Goal: Check status: Check status

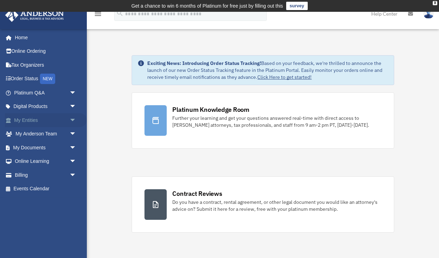
click at [24, 117] on link "My Entities arrow_drop_down" at bounding box center [46, 120] width 82 height 14
click at [23, 172] on link "Billing arrow_drop_down" at bounding box center [46, 175] width 82 height 14
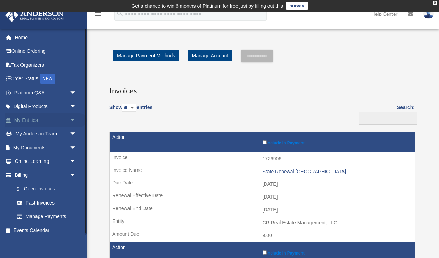
click at [33, 117] on link "My Entities arrow_drop_down" at bounding box center [46, 120] width 82 height 14
click at [72, 117] on span "arrow_drop_down" at bounding box center [76, 120] width 14 height 14
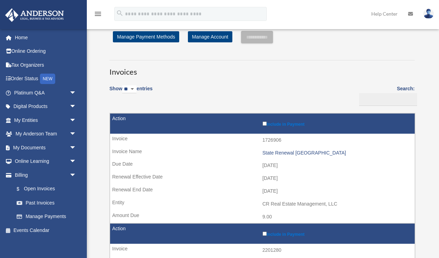
scroll to position [20, 0]
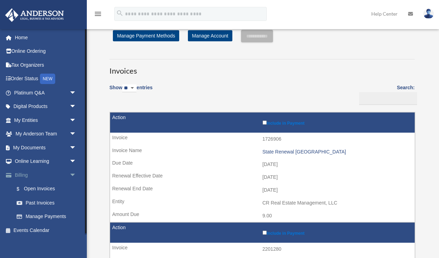
click at [20, 172] on link "Billing arrow_drop_down" at bounding box center [46, 175] width 82 height 14
click at [41, 185] on link "$ Open Invoices" at bounding box center [48, 189] width 77 height 14
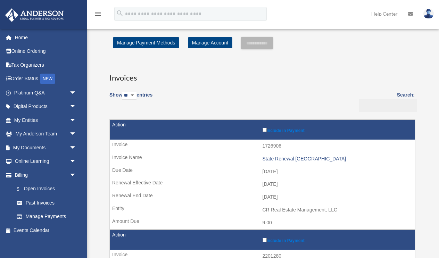
scroll to position [7, 0]
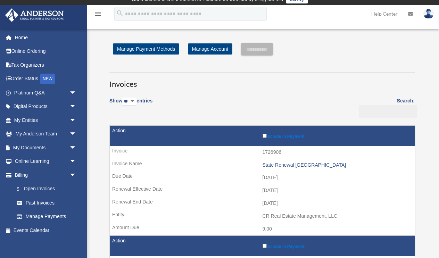
click at [100, 13] on icon "menu" at bounding box center [98, 14] width 8 height 8
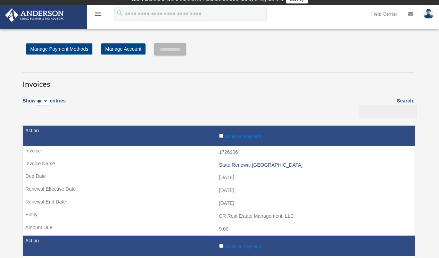
click at [99, 14] on icon "menu" at bounding box center [98, 14] width 8 height 8
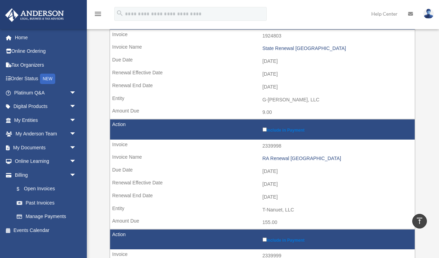
scroll to position [784, 0]
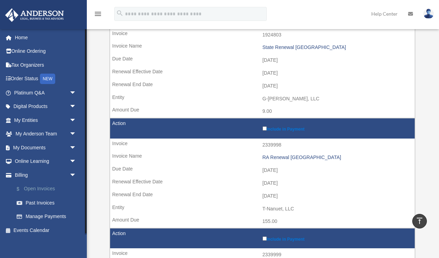
click at [28, 184] on link "$ Open Invoices" at bounding box center [48, 189] width 77 height 14
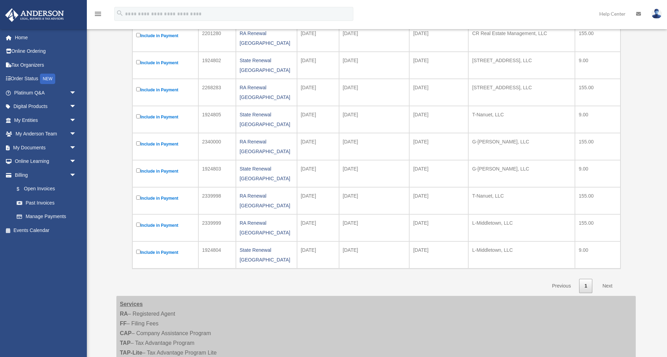
scroll to position [161, 0]
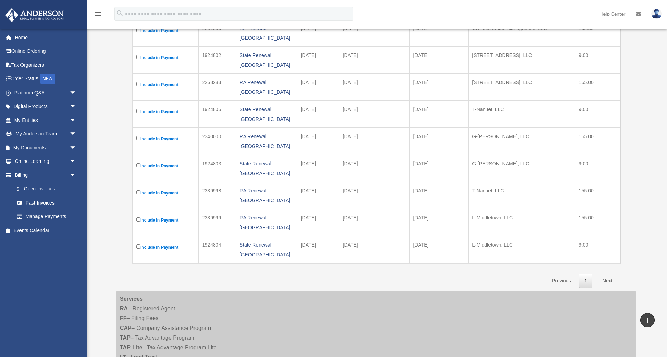
click at [439, 258] on link "Next" at bounding box center [607, 281] width 20 height 14
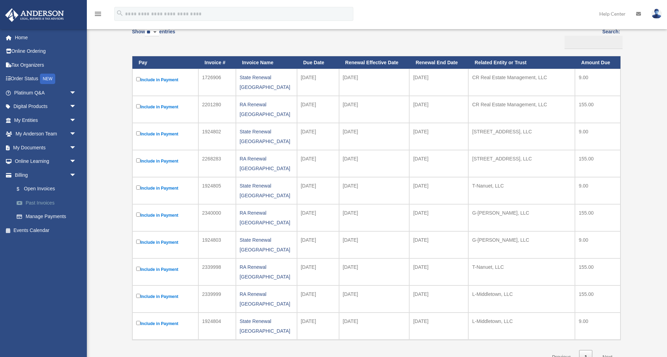
scroll to position [86, 0]
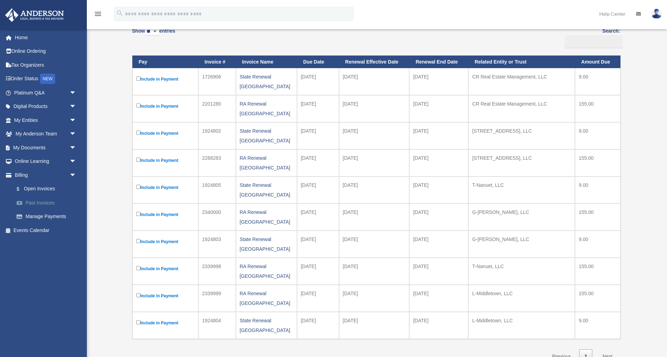
click at [46, 198] on link "Past Invoices" at bounding box center [48, 203] width 77 height 14
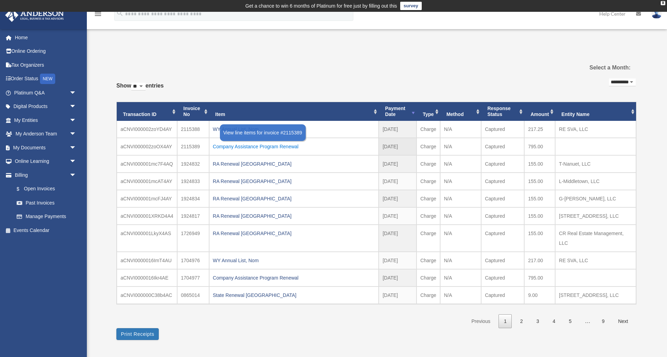
click at [256, 144] on div "Company Assistance Program Renewal" at bounding box center [294, 147] width 162 height 10
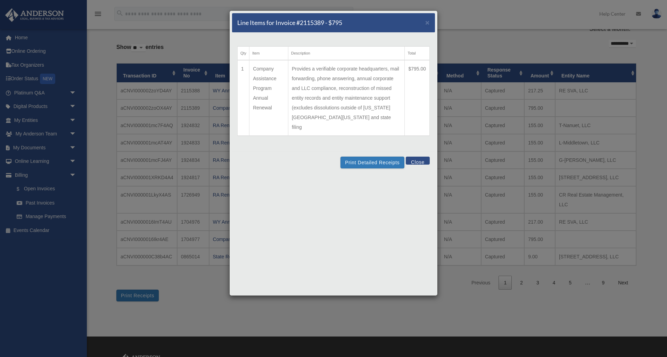
scroll to position [44, 0]
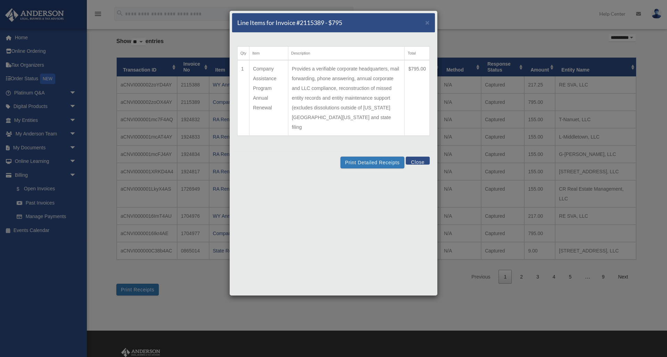
click at [420, 157] on button "Close" at bounding box center [418, 161] width 24 height 8
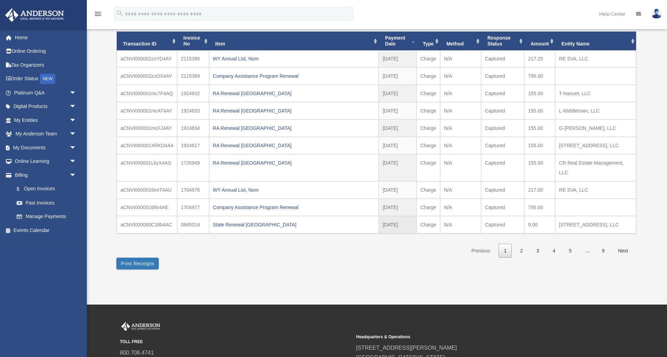
scroll to position [72, 0]
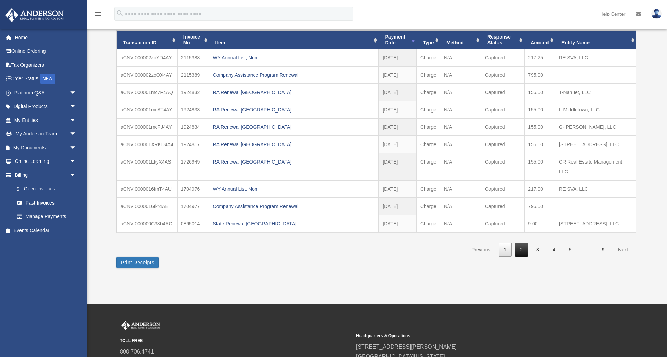
click at [520, 248] on link "2" at bounding box center [521, 250] width 13 height 14
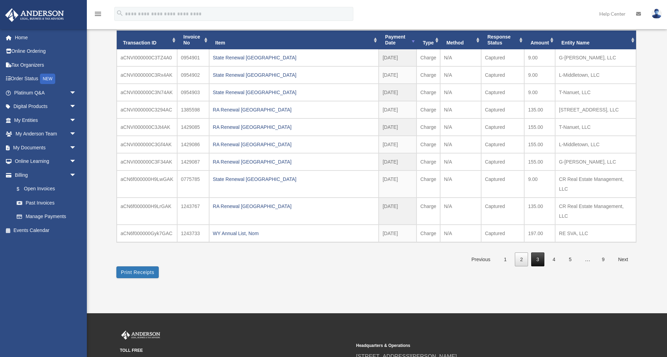
click at [538, 260] on link "3" at bounding box center [537, 259] width 13 height 14
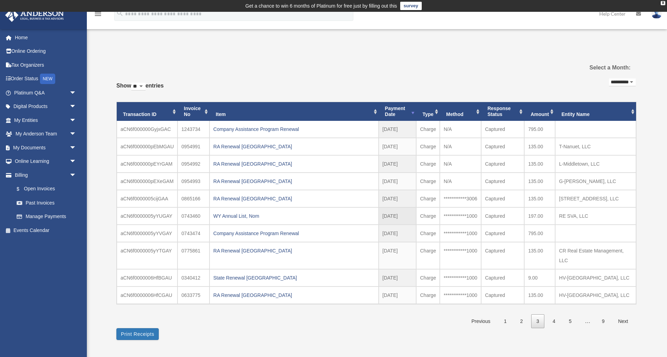
scroll to position [0, 0]
click at [33, 119] on link "My Entities arrow_drop_down" at bounding box center [46, 120] width 82 height 14
click at [72, 115] on span "arrow_drop_down" at bounding box center [76, 120] width 14 height 14
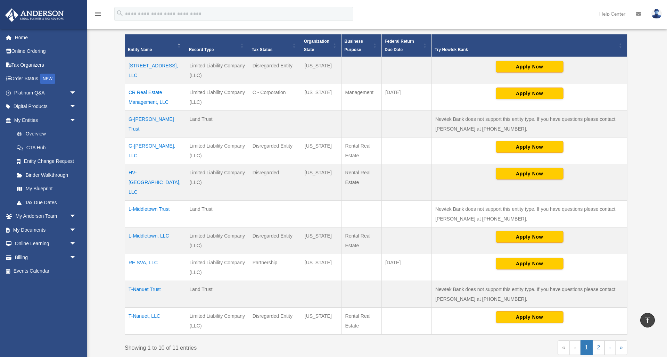
scroll to position [137, 0]
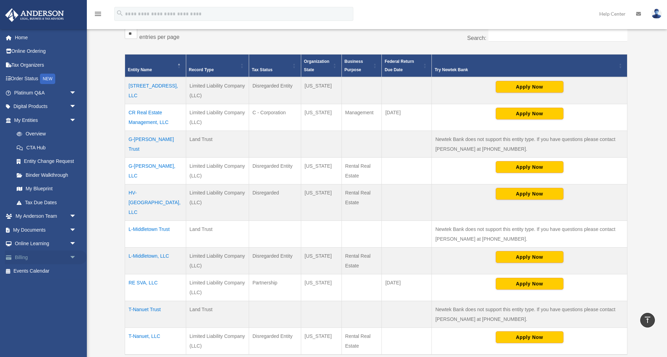
click at [22, 253] on link "Billing arrow_drop_down" at bounding box center [46, 257] width 82 height 14
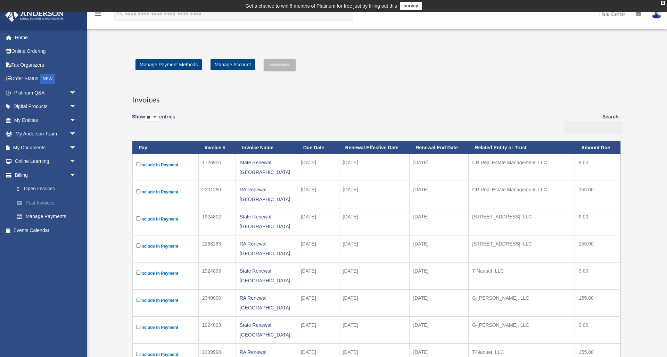
click at [43, 201] on link "Past Invoices" at bounding box center [48, 203] width 77 height 14
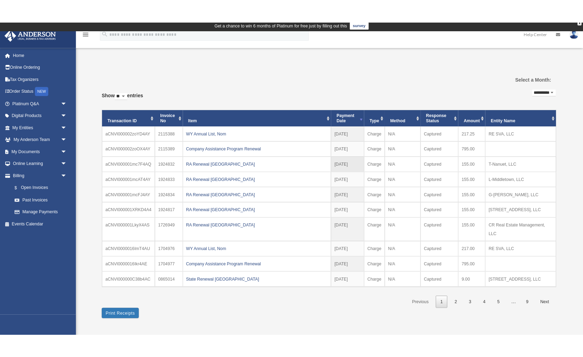
scroll to position [32, 0]
